Goal: Information Seeking & Learning: Learn about a topic

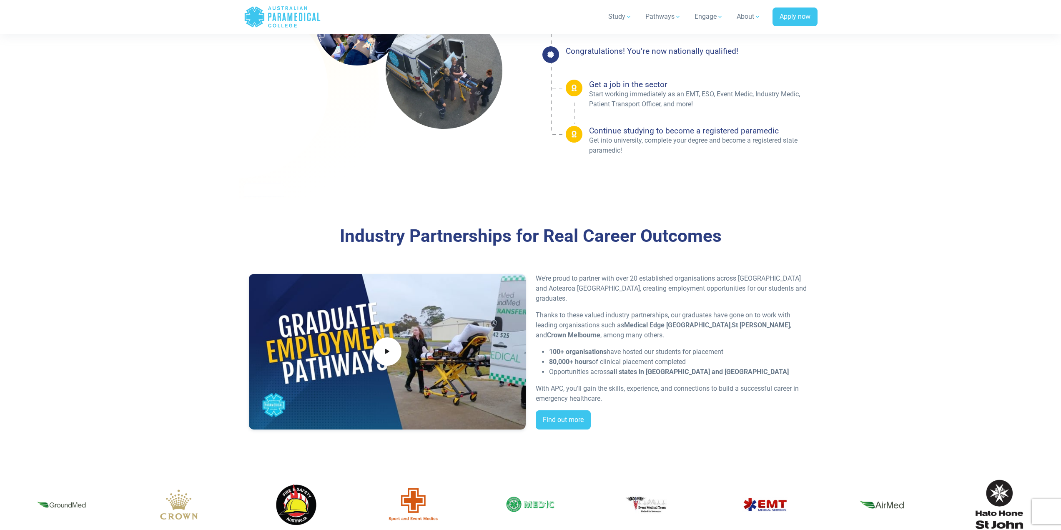
scroll to position [1376, 0]
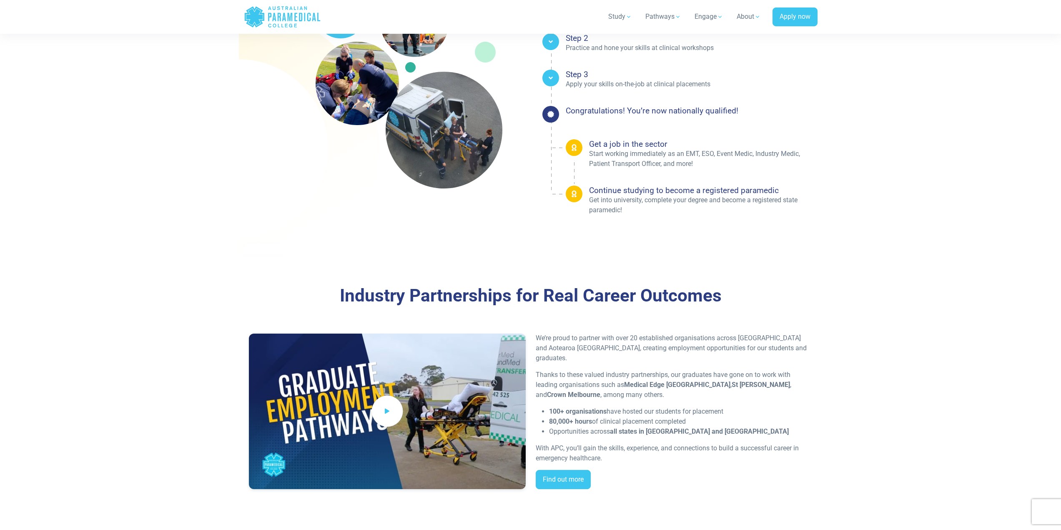
click at [383, 411] on icon at bounding box center [387, 411] width 9 height 14
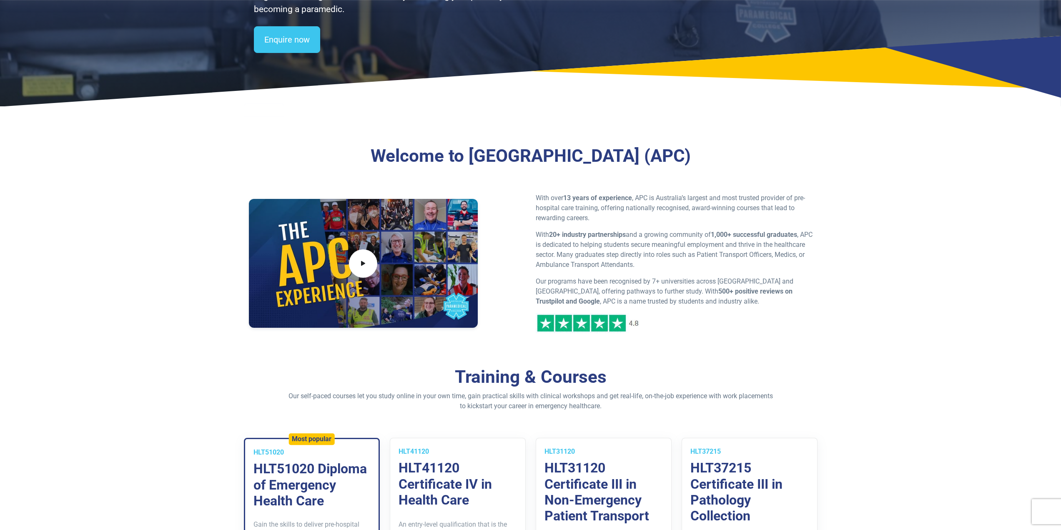
scroll to position [208, 0]
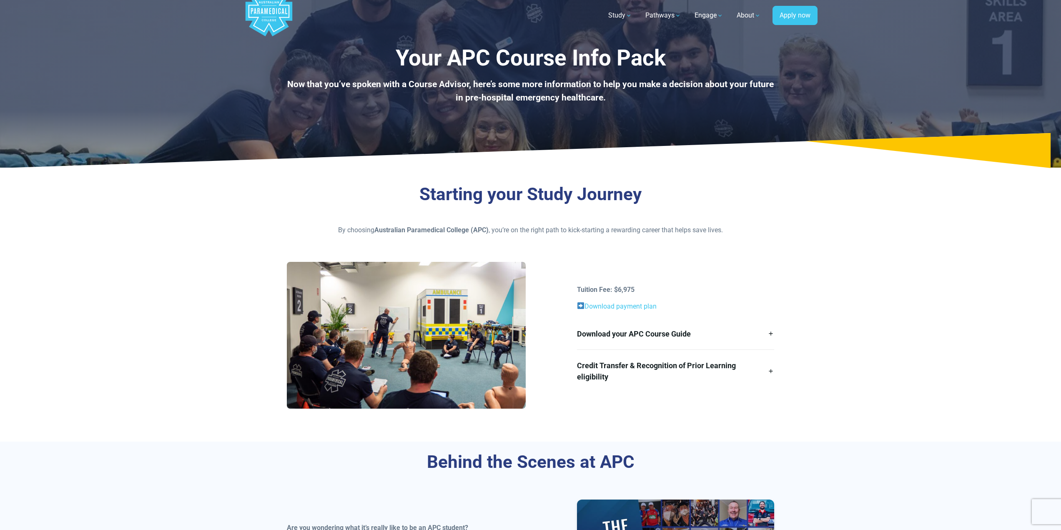
scroll to position [42, 0]
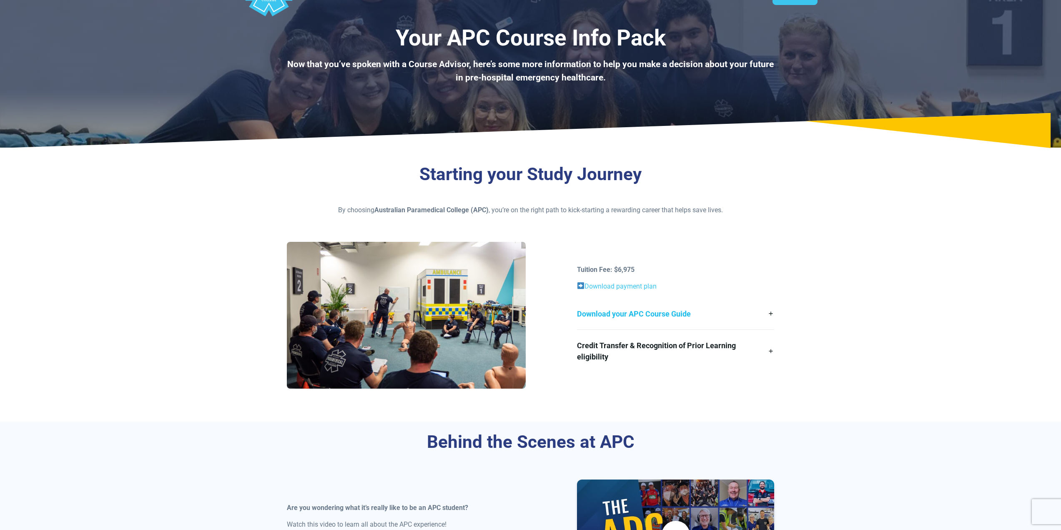
click at [771, 316] on link "Download your APC Course Guide" at bounding box center [675, 313] width 197 height 31
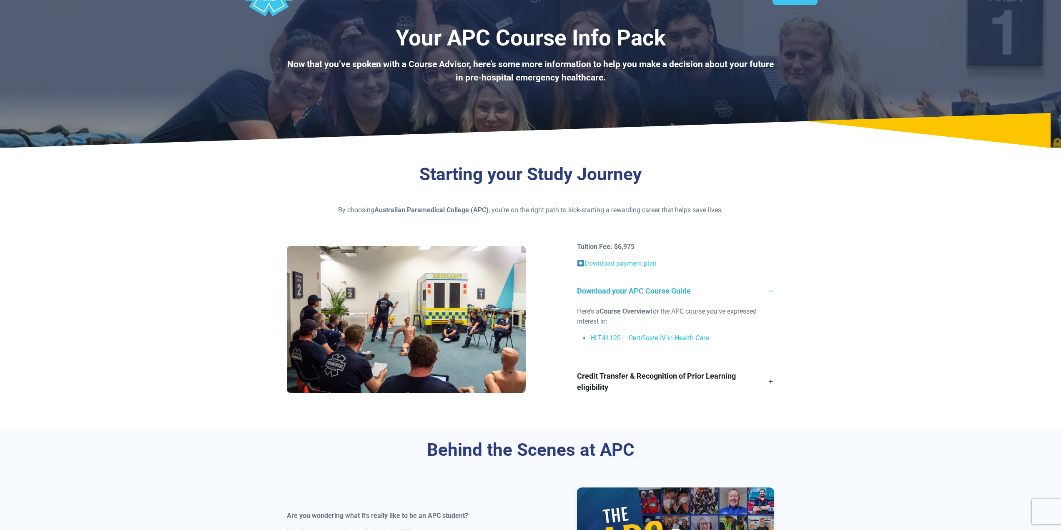
click at [695, 337] on link "HLT41120 – Certificate IV in Health Care" at bounding box center [649, 338] width 118 height 8
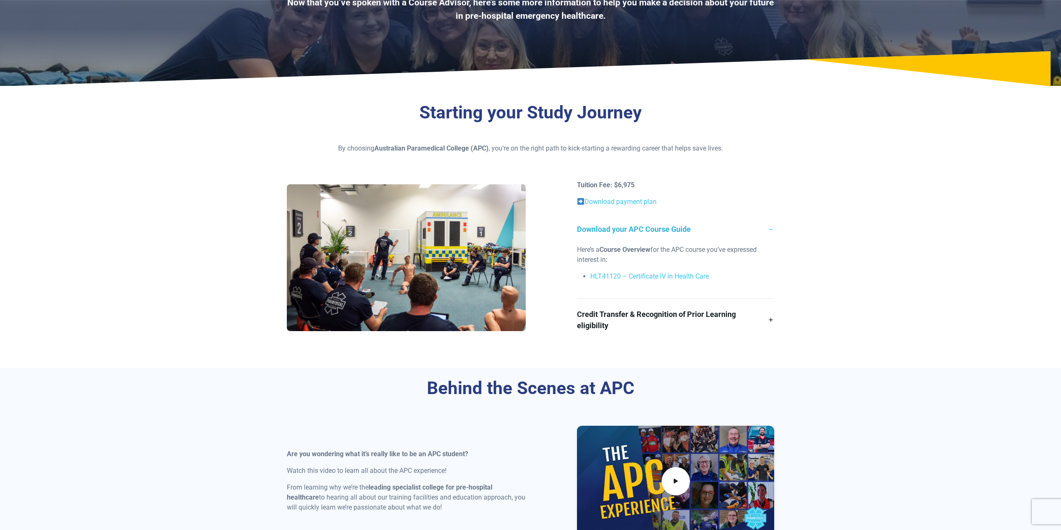
scroll to position [125, 0]
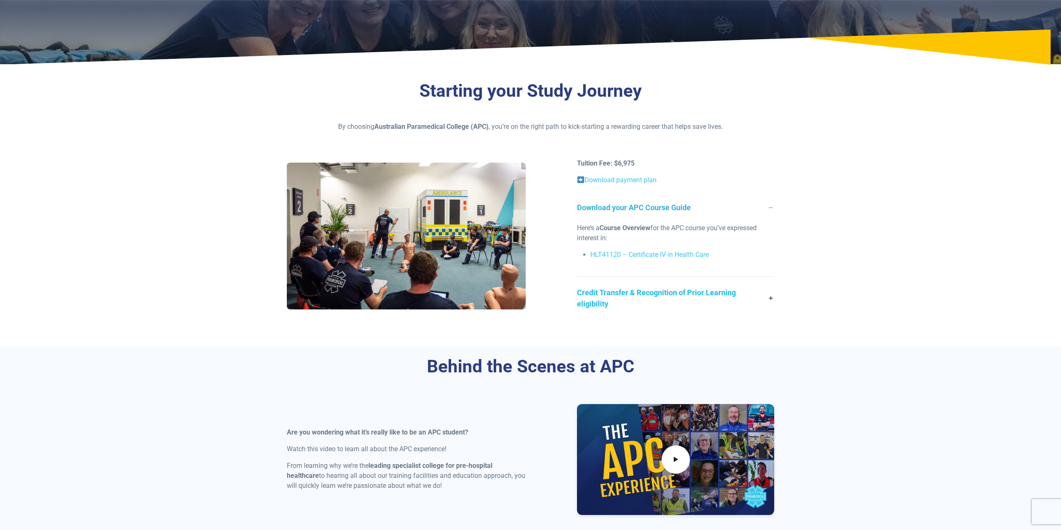
click at [773, 299] on link "Credit Transfer & Recognition of Prior Learning eligibility" at bounding box center [675, 298] width 197 height 43
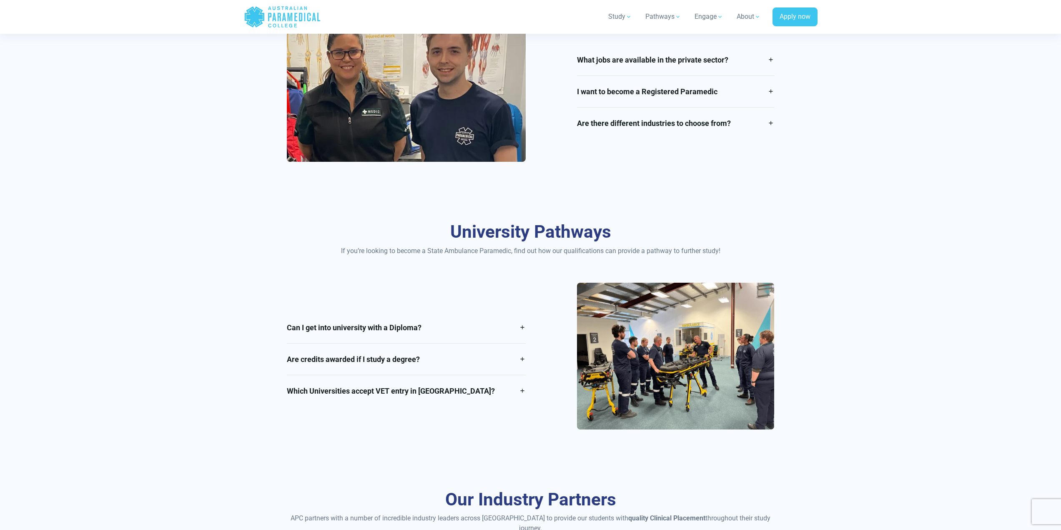
scroll to position [1376, 0]
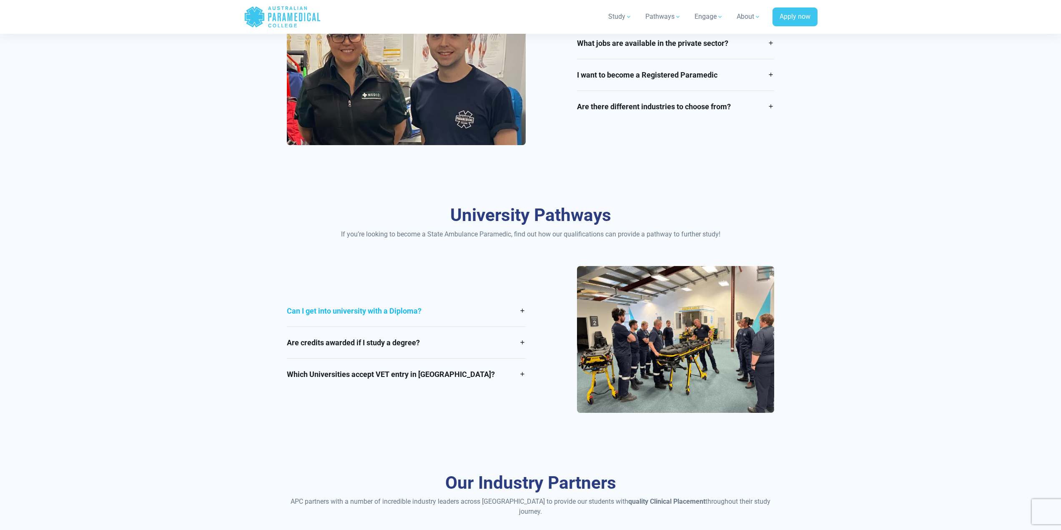
click at [522, 312] on link "Can I get into university with a Diploma?" at bounding box center [406, 310] width 239 height 31
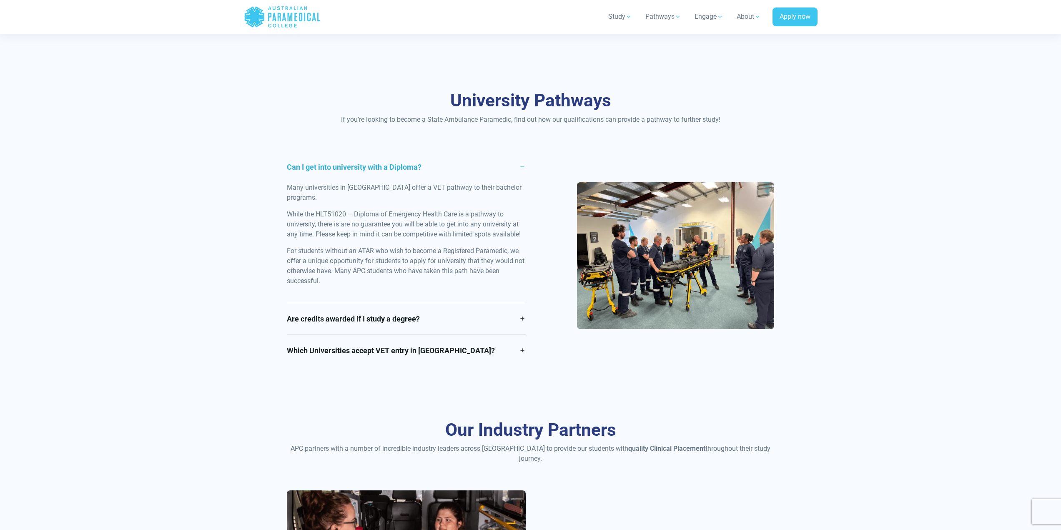
scroll to position [1501, 0]
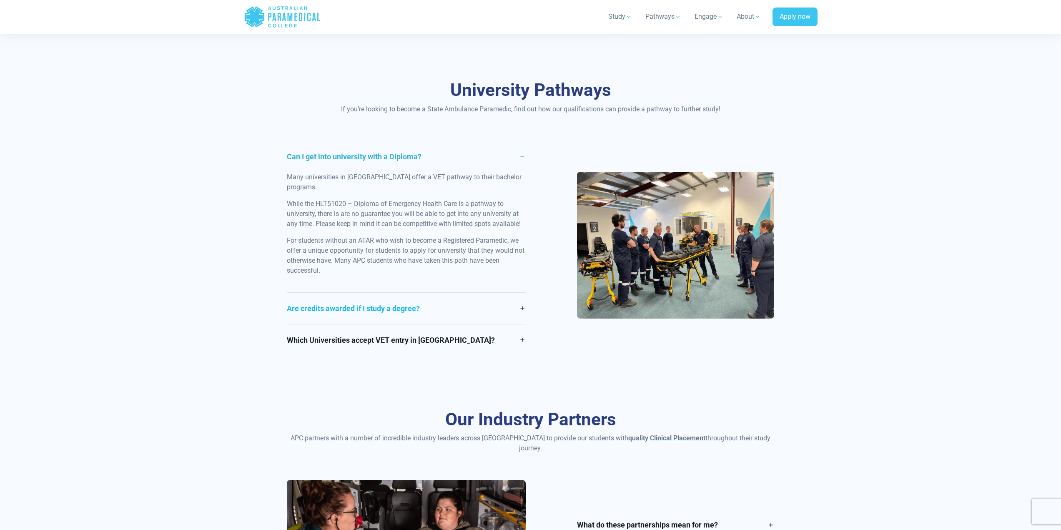
click at [522, 298] on link "Are credits awarded if I study a degree?" at bounding box center [406, 308] width 239 height 31
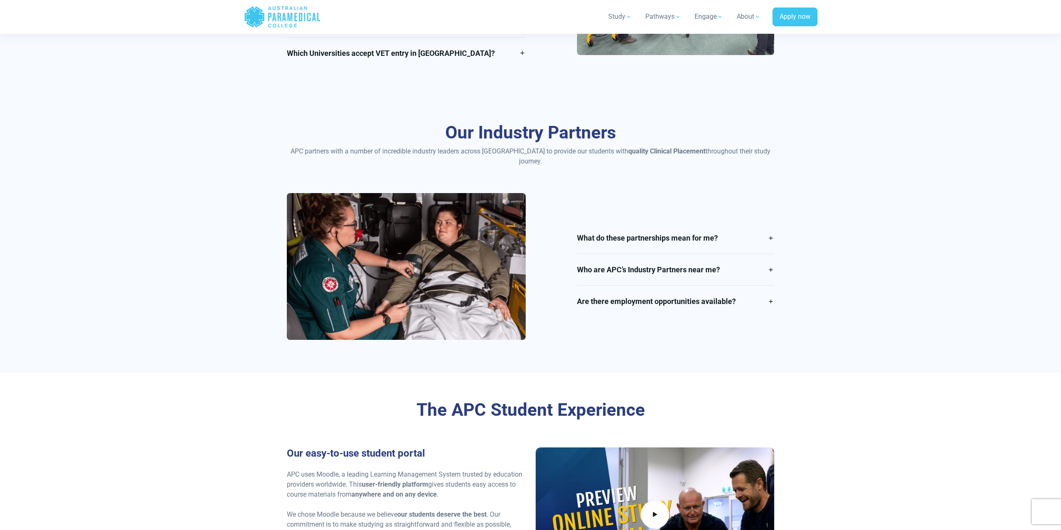
scroll to position [1751, 0]
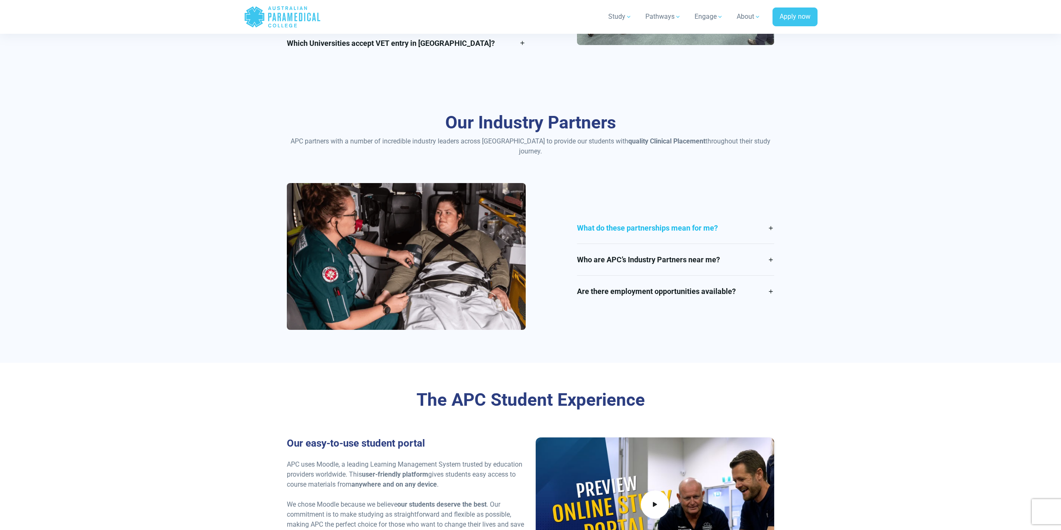
click at [772, 218] on link "What do these partnerships mean for me?" at bounding box center [675, 227] width 197 height 31
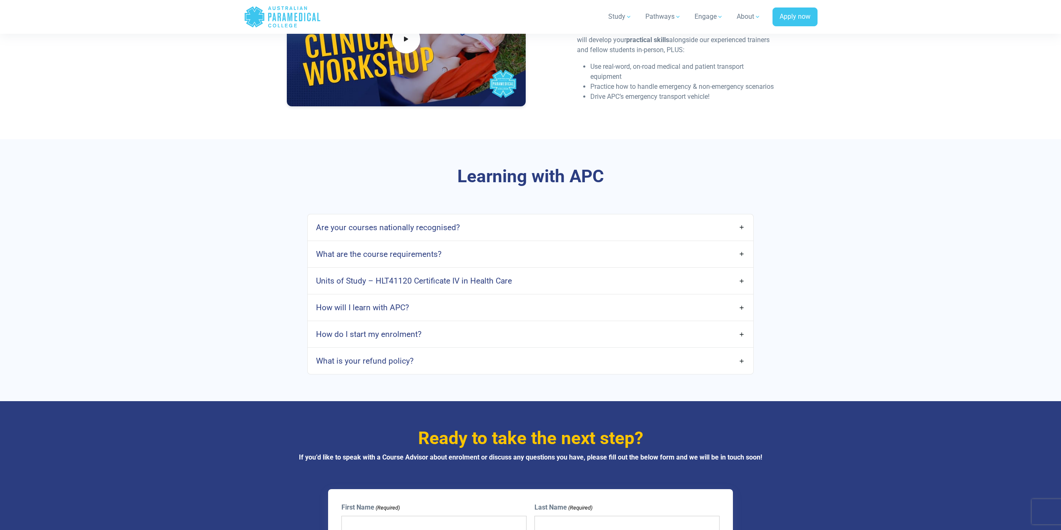
scroll to position [2460, 0]
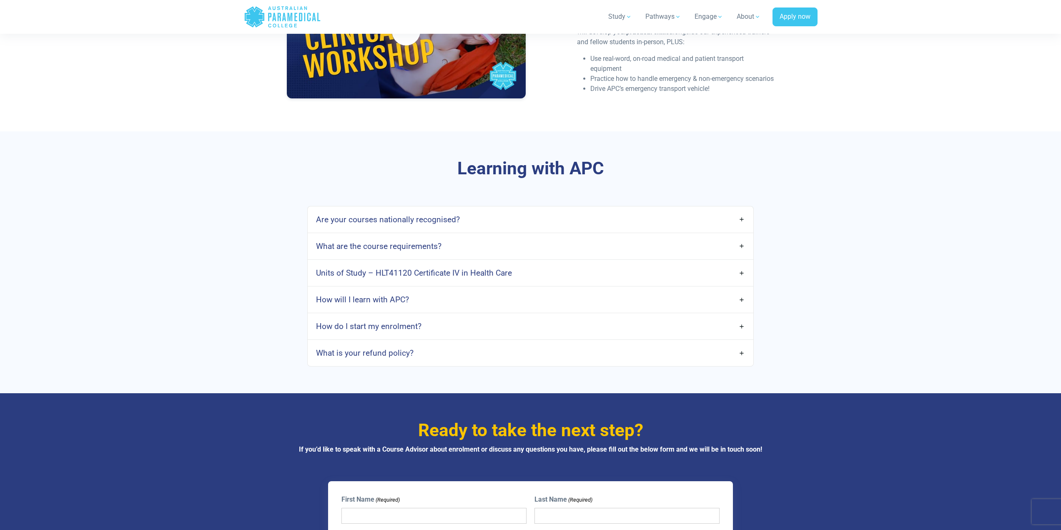
click at [742, 211] on link "Are your courses nationally recognised?" at bounding box center [530, 220] width 445 height 20
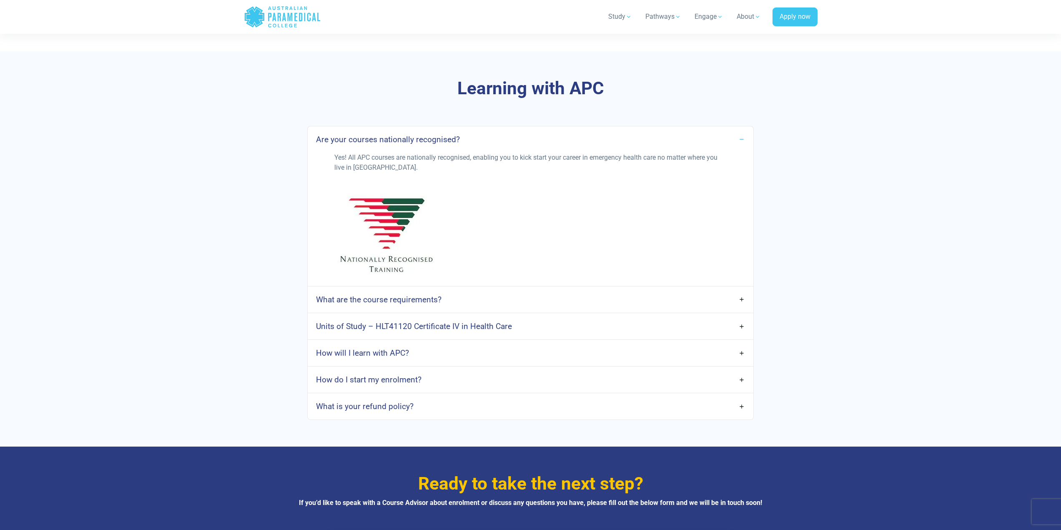
scroll to position [2543, 0]
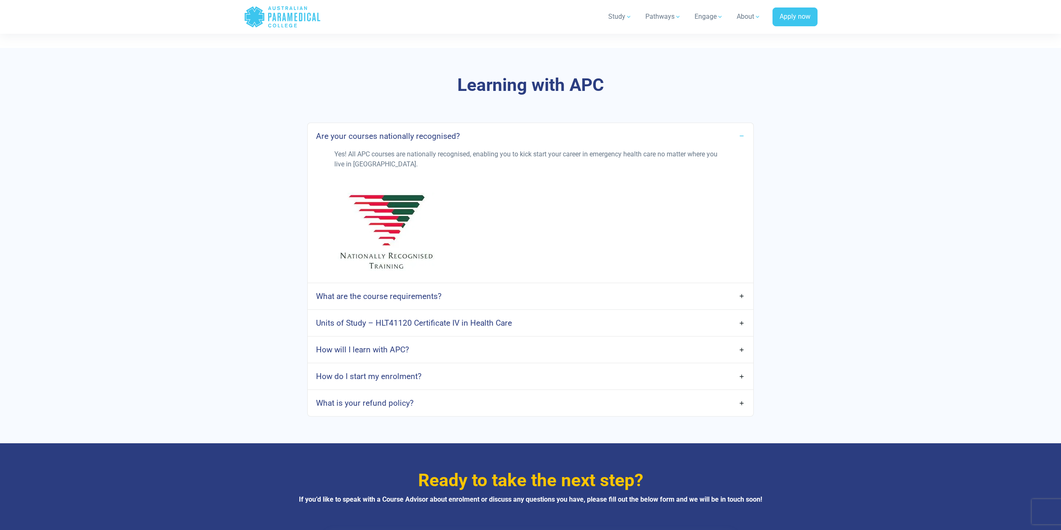
click at [739, 289] on link "What are the course requirements?" at bounding box center [530, 296] width 445 height 20
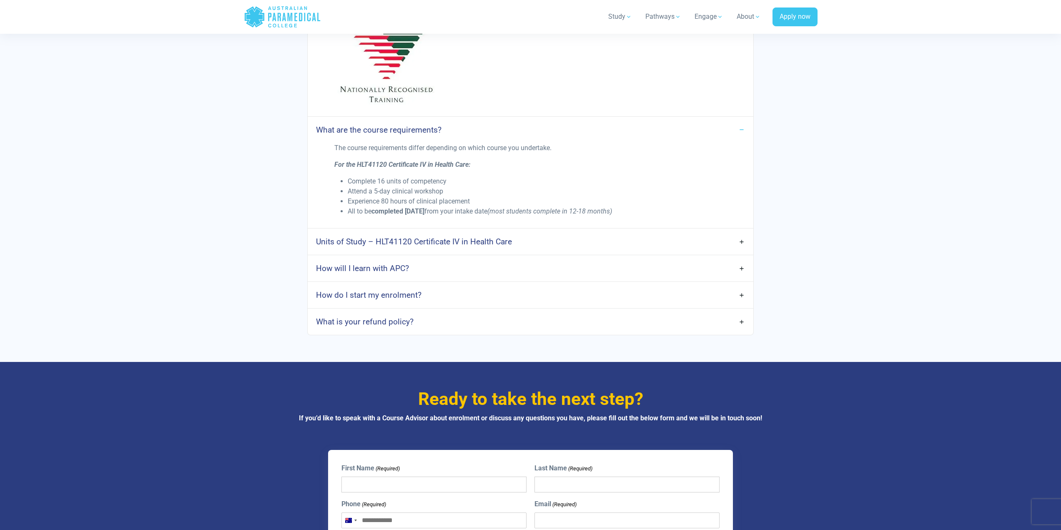
scroll to position [2710, 0]
click at [741, 315] on link "What is your refund policy?" at bounding box center [530, 321] width 445 height 20
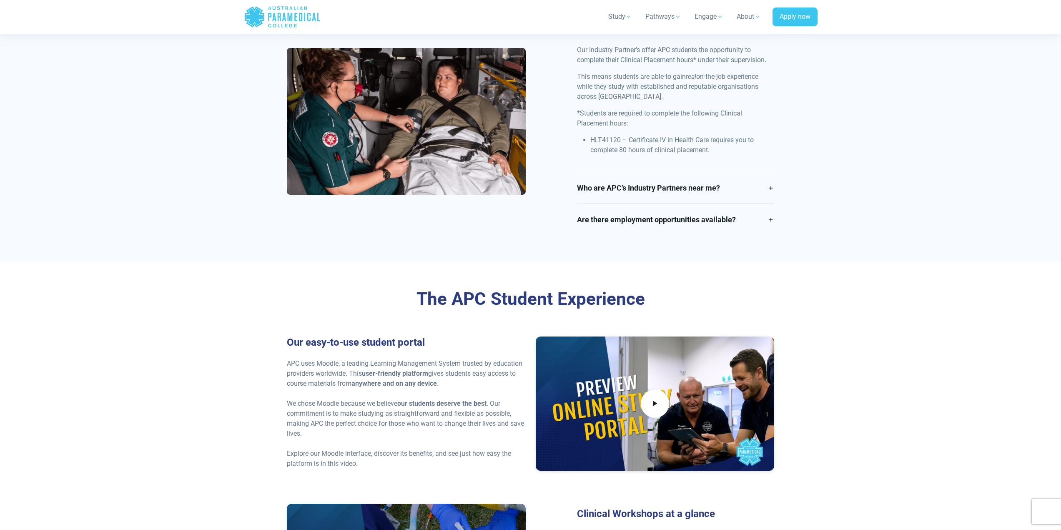
scroll to position [1793, 0]
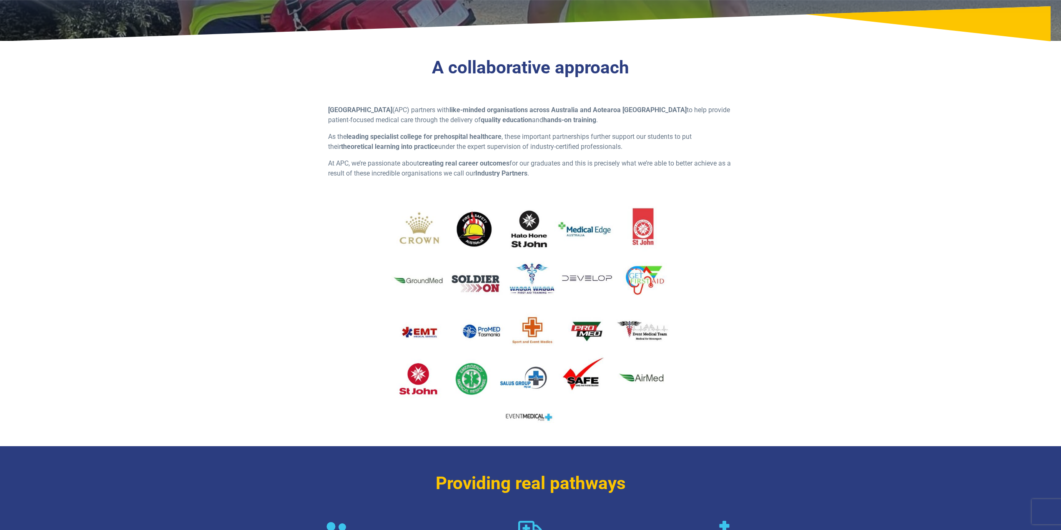
scroll to position [167, 0]
